Goal: Use online tool/utility: Utilize a website feature to perform a specific function

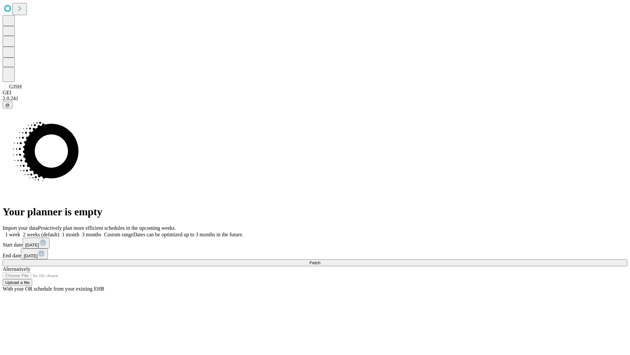
click at [320, 260] on span "Fetch" at bounding box center [315, 262] width 11 height 5
